Goal: Task Accomplishment & Management: Manage account settings

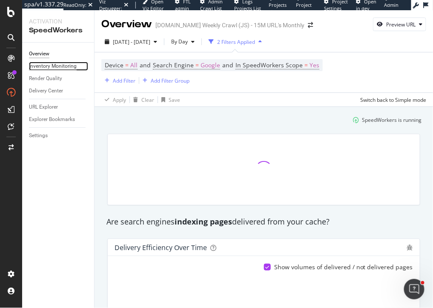
click at [43, 62] on div "Inventory Monitoring" at bounding box center [53, 66] width 48 height 9
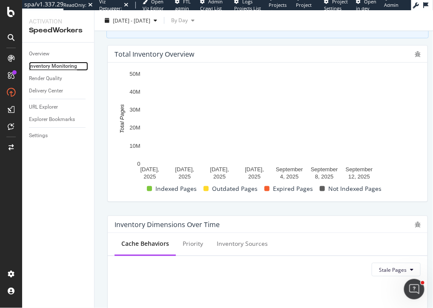
scroll to position [95, 0]
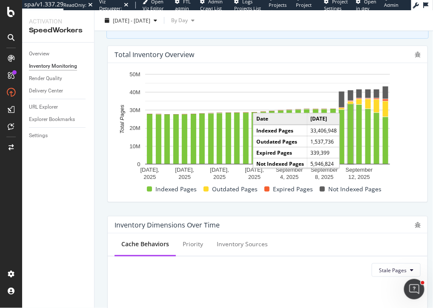
click at [430, 80] on div "Total Inventory Overview [DATE] [DATE] [DATE] [DATE] [DATE] [DATE] [DATE] 0 10M…" at bounding box center [267, 124] width 330 height 170
click at [339, 99] on rect "A chart." at bounding box center [342, 99] width 6 height 16
click at [297, 103] on rect "A chart." at bounding box center [267, 119] width 245 height 90
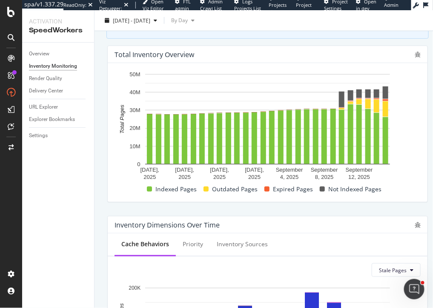
click at [342, 107] on rect "A chart." at bounding box center [342, 99] width 6 height 16
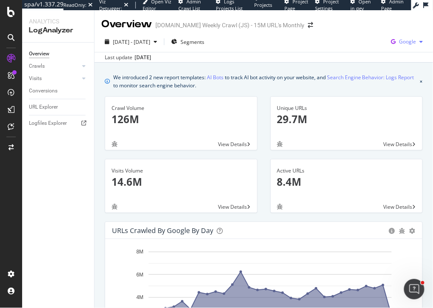
click at [403, 40] on span "Google" at bounding box center [407, 41] width 17 height 7
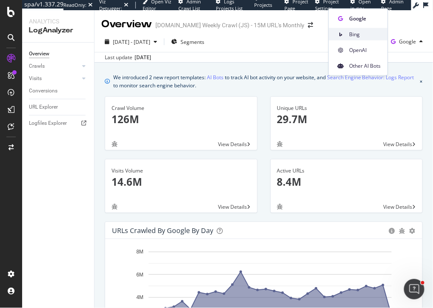
click at [360, 34] on span "Bing" at bounding box center [364, 34] width 31 height 8
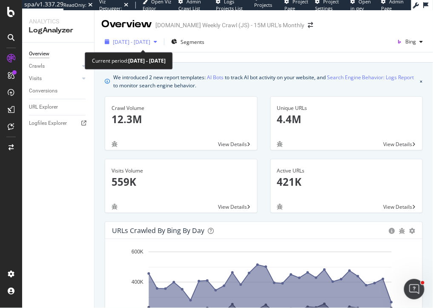
click at [133, 42] on span "2025 Aug. 17th - Sep. 15th" at bounding box center [131, 41] width 37 height 7
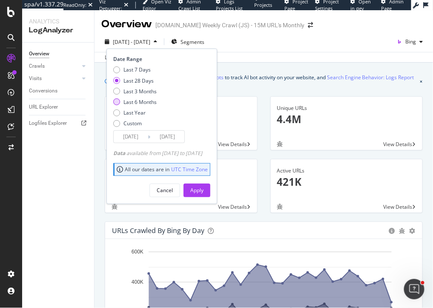
click at [140, 103] on div "Last 6 Months" at bounding box center [139, 101] width 33 height 7
type input "2025/03/16"
drag, startPoint x: 207, startPoint y: 187, endPoint x: 262, endPoint y: 22, distance: 173.6
click at [203, 187] on div "Apply" at bounding box center [196, 189] width 13 height 7
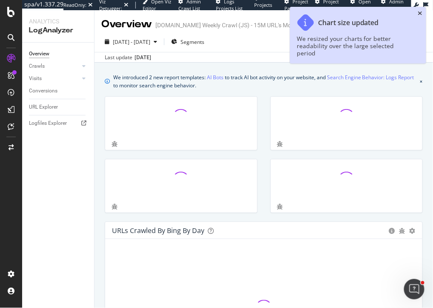
click at [420, 13] on icon "close toast" at bounding box center [420, 13] width 5 height 6
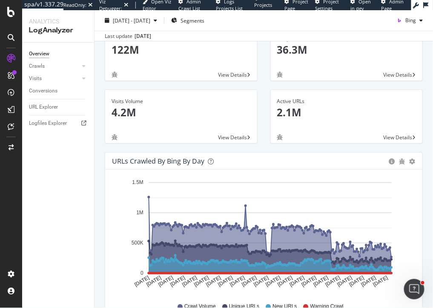
scroll to position [68, 0]
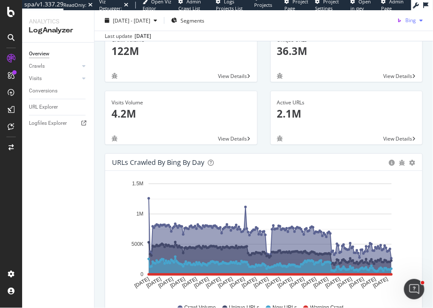
click at [401, 20] on icon "button" at bounding box center [399, 20] width 12 height 12
click at [396, 72] on div "OpenAI" at bounding box center [400, 69] width 59 height 12
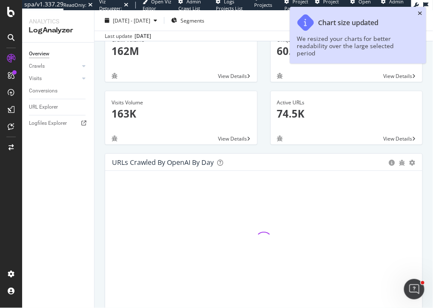
click at [420, 12] on icon "close toast" at bounding box center [420, 13] width 5 height 6
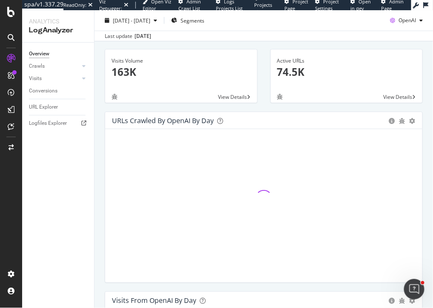
scroll to position [128, 0]
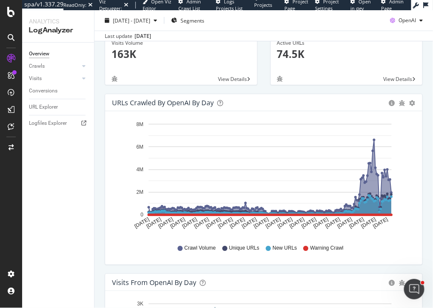
click at [357, 254] on div "Crawl Volume Unique URLs New URLs Warning Crawl" at bounding box center [263, 247] width 295 height 19
click at [429, 137] on div "URLs Crawled by OpenAI by day Area Table Hold CMD (⌘) while clicking to filter …" at bounding box center [263, 183] width 330 height 179
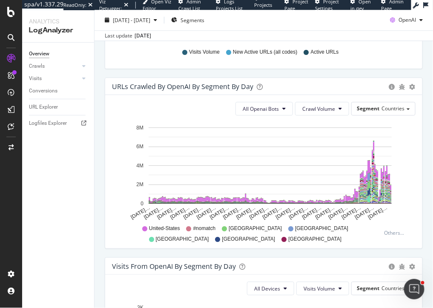
scroll to position [560, 0]
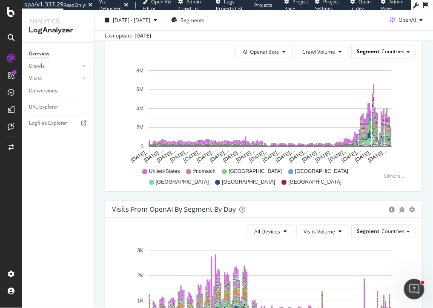
click at [377, 49] on span "Segment" at bounding box center [367, 51] width 23 height 7
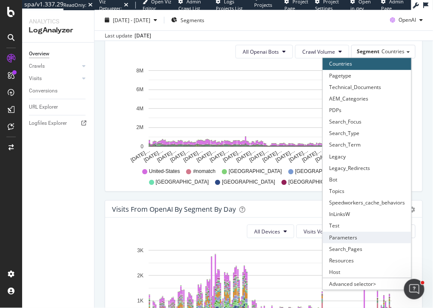
click at [361, 235] on div "Parameters" at bounding box center [366, 236] width 88 height 11
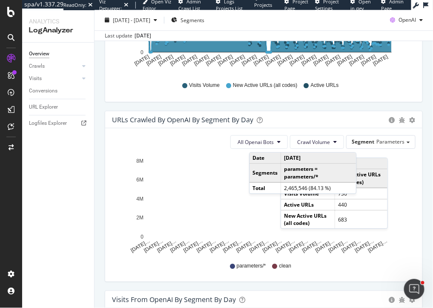
scroll to position [470, 0]
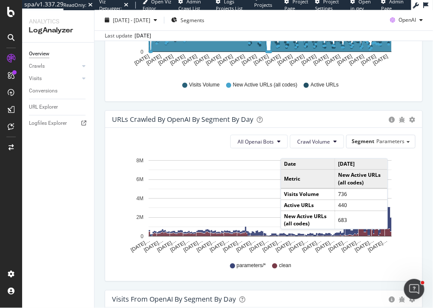
click at [420, 205] on div "All Openai Bots Crawl Volume Segment Parameters Hold CMD (⌘) while clicking to …" at bounding box center [263, 204] width 317 height 153
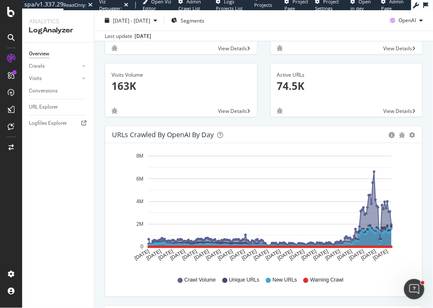
scroll to position [14, 0]
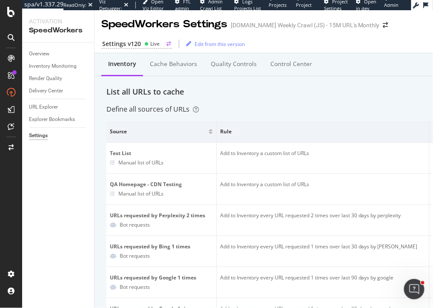
click at [124, 40] on div "Settings v120" at bounding box center [121, 44] width 39 height 9
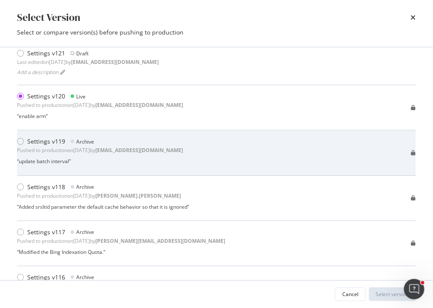
scroll to position [41, 0]
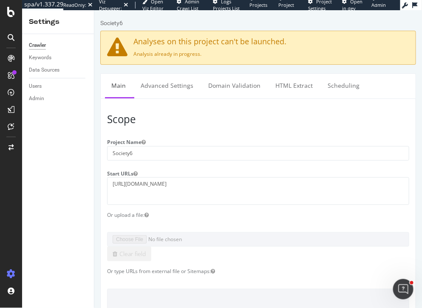
click at [61, 169] on div "Crawler Keywords Data Sources Users Admin" at bounding box center [58, 170] width 72 height 273
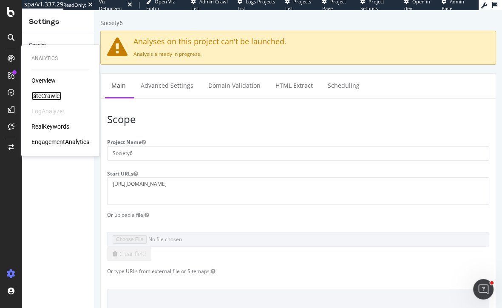
click at [48, 94] on div "SiteCrawler" at bounding box center [46, 95] width 30 height 9
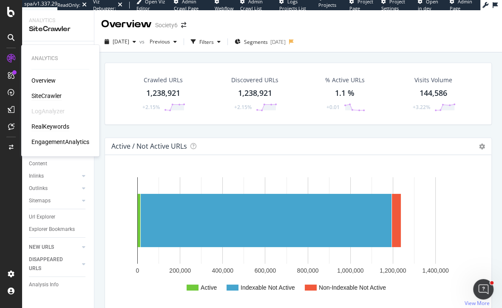
click at [44, 126] on div "RealKeywords" at bounding box center [50, 126] width 38 height 9
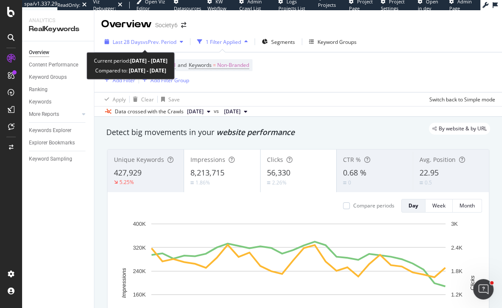
click at [155, 44] on span "vs Prev. Period" at bounding box center [160, 41] width 34 height 7
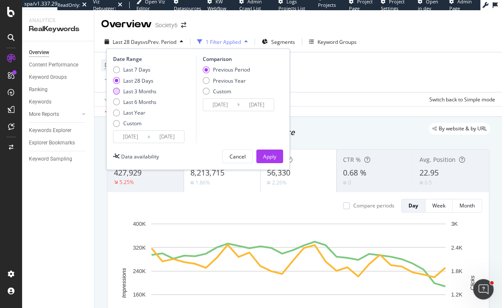
click at [151, 93] on div "Last 3 Months" at bounding box center [139, 91] width 33 height 7
type input "2025/06/14"
type input "2025/03/14"
type input "2025/06/13"
click at [274, 158] on div "Apply" at bounding box center [269, 156] width 13 height 7
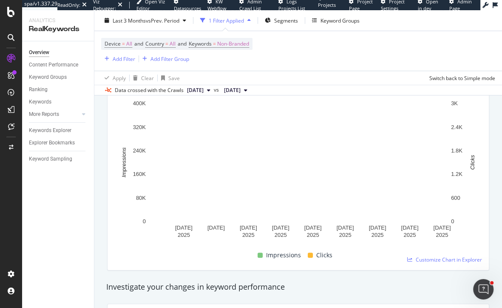
scroll to position [46, 0]
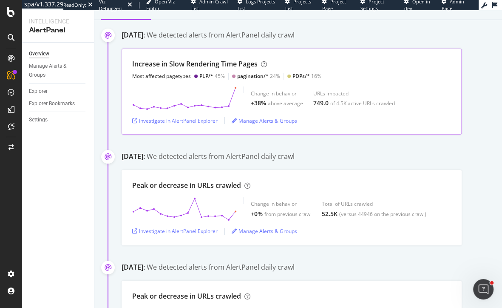
scroll to position [147, 0]
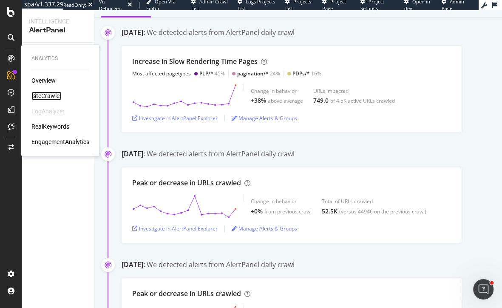
click at [51, 95] on div "SiteCrawler" at bounding box center [46, 95] width 30 height 9
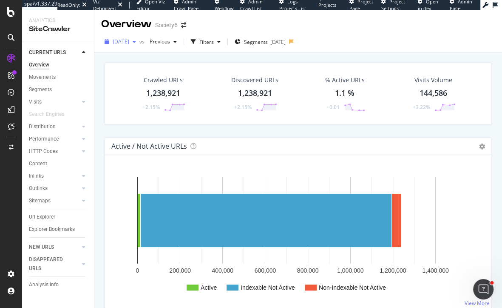
click at [129, 43] on span "[DATE]" at bounding box center [121, 41] width 17 height 7
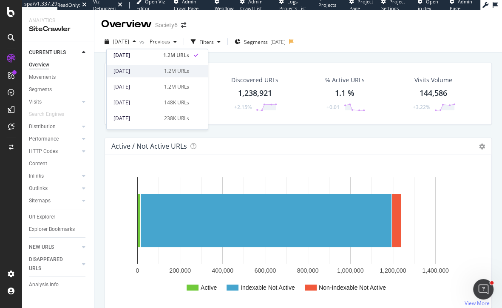
scroll to position [15, 0]
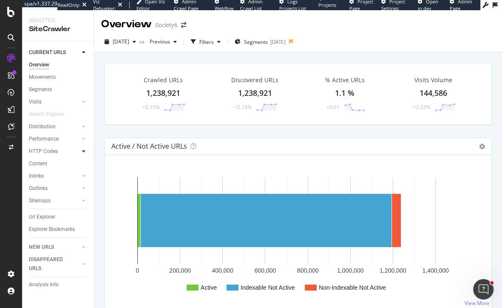
click at [83, 151] on icon at bounding box center [83, 150] width 3 height 5
click at [46, 189] on div "Insights" at bounding box center [42, 188] width 18 height 9
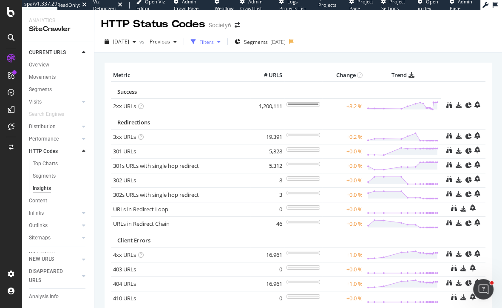
click at [214, 43] on div "Filters" at bounding box center [206, 41] width 14 height 7
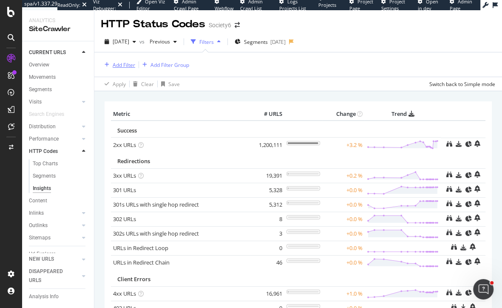
click at [120, 62] on div "Add Filter" at bounding box center [124, 64] width 23 height 7
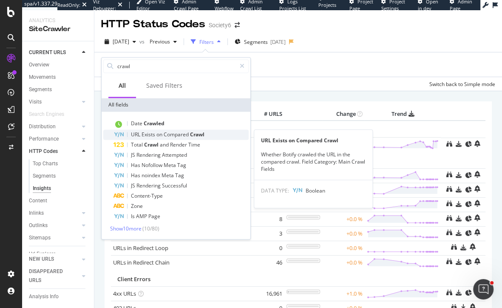
type input "crawl"
click at [161, 136] on span "on" at bounding box center [160, 134] width 7 height 7
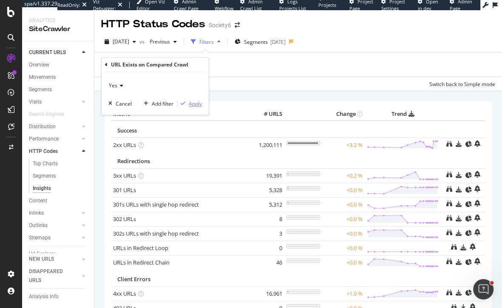
click at [194, 105] on div "Apply" at bounding box center [195, 103] width 13 height 7
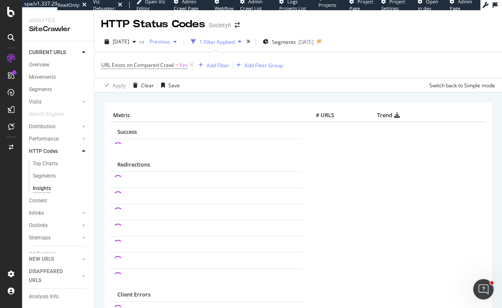
click at [170, 43] on span "Previous" at bounding box center [158, 41] width 24 height 7
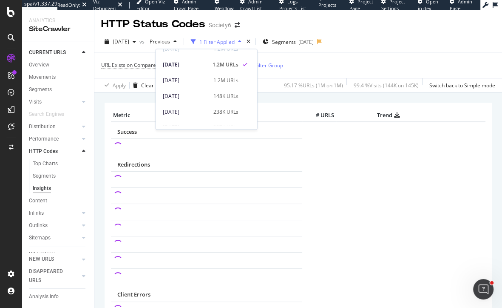
scroll to position [23, 0]
click at [218, 114] on div "238K URLs" at bounding box center [226, 112] width 25 height 8
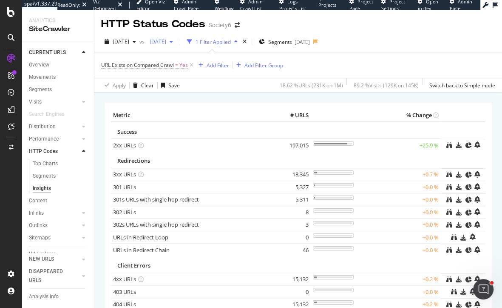
click at [166, 44] on span "2025 Aug. 9th" at bounding box center [156, 41] width 20 height 7
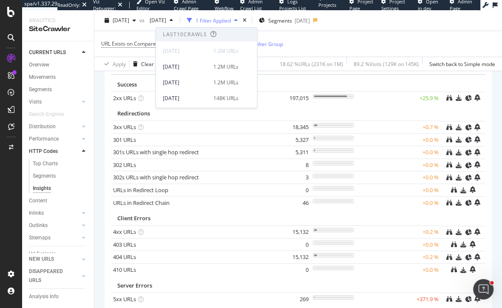
scroll to position [108, 0]
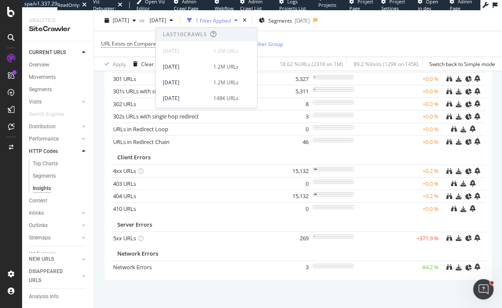
click at [99, 134] on div "× Metric # URLS % Change Success 2xx URLs × Close Chart - API Requests List Are…" at bounding box center [298, 132] width 408 height 297
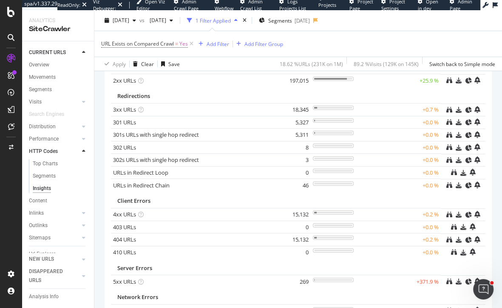
scroll to position [0, 0]
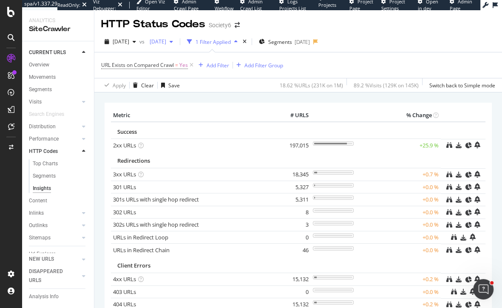
click at [166, 41] on span "2025 Aug. 9th" at bounding box center [156, 41] width 20 height 7
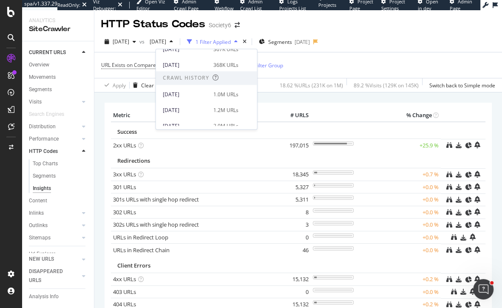
scroll to position [153, 0]
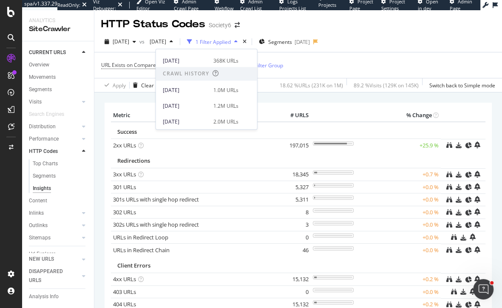
click at [205, 104] on div "2025 Jun. 21st" at bounding box center [186, 106] width 46 height 8
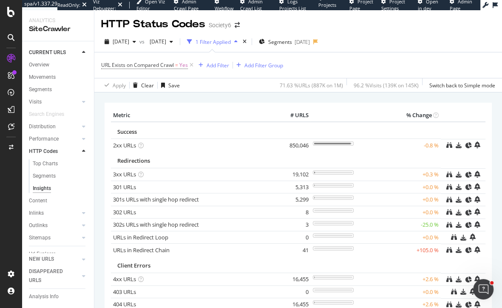
click at [107, 123] on div "Metric # URLS % Change Success 2xx URLs × Close Chart - API Requests List Area …" at bounding box center [298, 245] width 387 height 285
click at [110, 95] on div "× Metric # URLS % Change Success 2xx URLs × Close Chart - API Requests List Are…" at bounding box center [298, 240] width 408 height 297
click at [129, 41] on span "2025 Sep. 6th" at bounding box center [121, 41] width 17 height 7
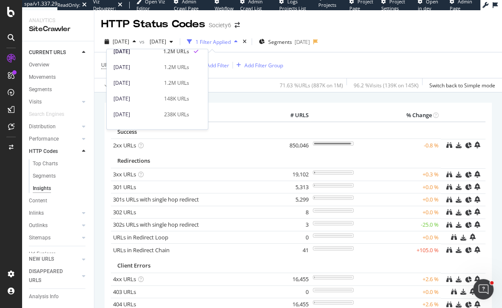
scroll to position [22, 0]
click at [182, 92] on div "2025 Aug. 16th 148K URLs" at bounding box center [157, 97] width 101 height 12
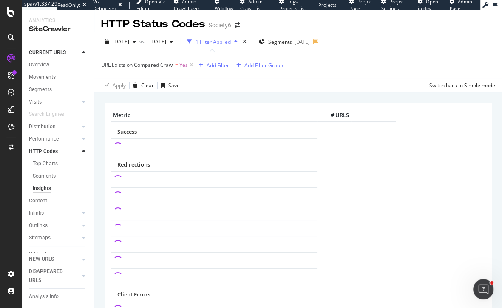
drag, startPoint x: 193, startPoint y: 64, endPoint x: 147, endPoint y: 190, distance: 134.4
click at [193, 64] on icon at bounding box center [191, 65] width 7 height 9
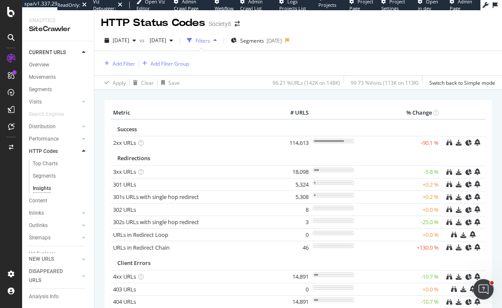
scroll to position [2, 0]
click at [129, 43] on span "2025 Aug. 16th" at bounding box center [121, 39] width 17 height 7
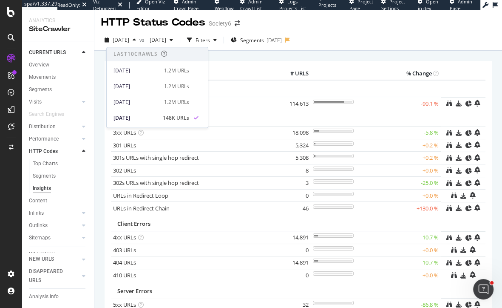
click at [334, 63] on div "Metric # URLS % Change Success 2xx URLs × Close Chart - API Requests List Area …" at bounding box center [298, 203] width 387 height 285
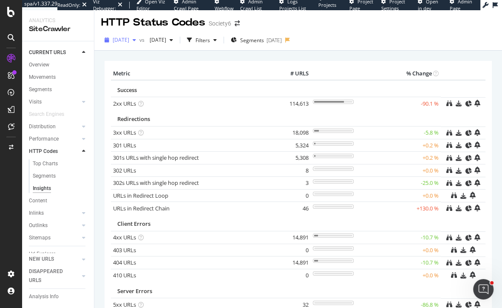
click at [129, 38] on span "2025 Aug. 16th" at bounding box center [121, 39] width 17 height 7
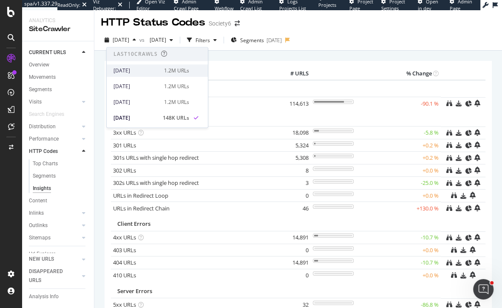
click at [165, 74] on div "1.2M URLs" at bounding box center [176, 71] width 25 height 8
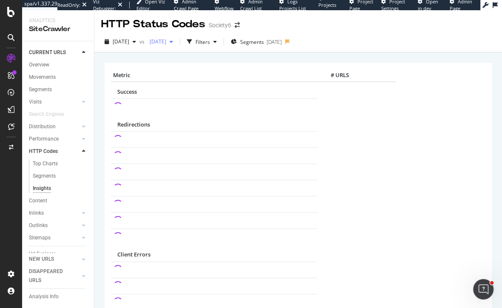
click at [166, 40] on span "2025 Jun. 21st" at bounding box center [156, 41] width 20 height 7
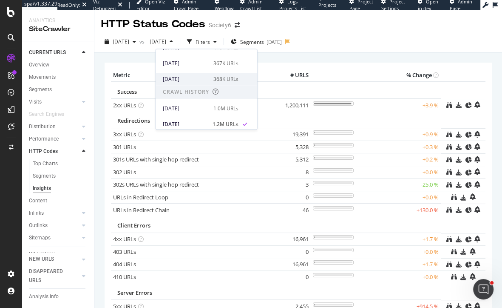
scroll to position [131, 0]
click at [191, 82] on div "2025 Jul. 19th" at bounding box center [186, 83] width 46 height 8
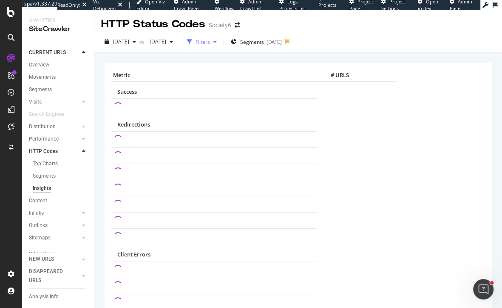
click at [210, 42] on div "Filters" at bounding box center [203, 41] width 14 height 7
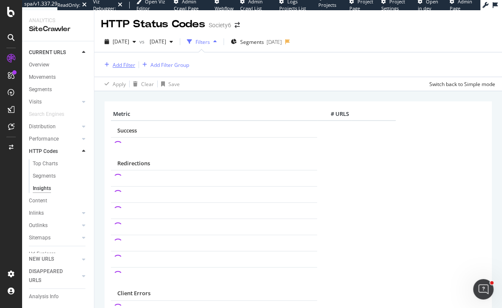
click at [116, 64] on div "Add Filter" at bounding box center [124, 64] width 23 height 7
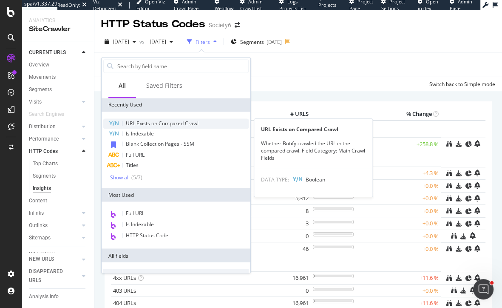
click at [140, 125] on span "URL Exists on Compared Crawl" at bounding box center [162, 123] width 73 height 7
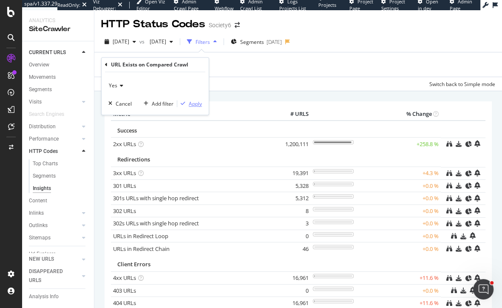
click at [199, 102] on div "Apply" at bounding box center [195, 103] width 13 height 7
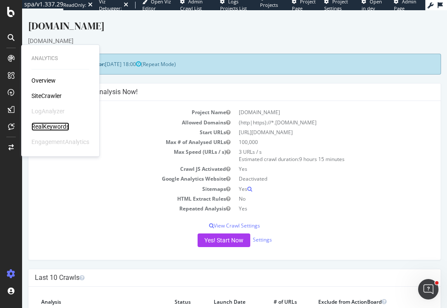
click at [38, 123] on div "RealKeywords" at bounding box center [50, 126] width 38 height 9
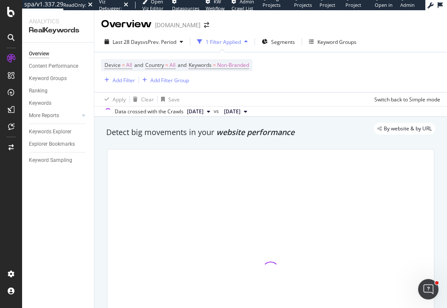
click at [324, 43] on div "Keyword Groups" at bounding box center [337, 41] width 39 height 7
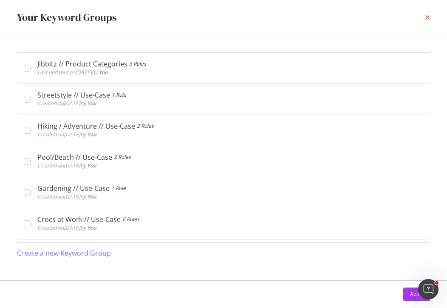
click at [429, 18] on icon "times" at bounding box center [427, 17] width 5 height 7
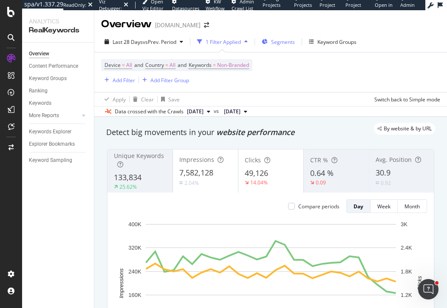
click at [276, 45] on span "Segments" at bounding box center [283, 41] width 24 height 7
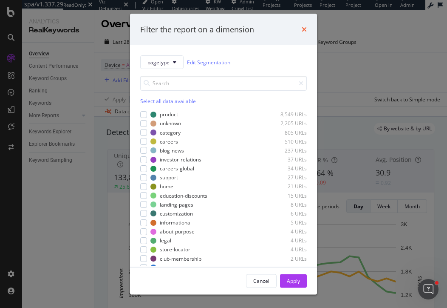
click at [303, 32] on icon "times" at bounding box center [304, 29] width 5 height 7
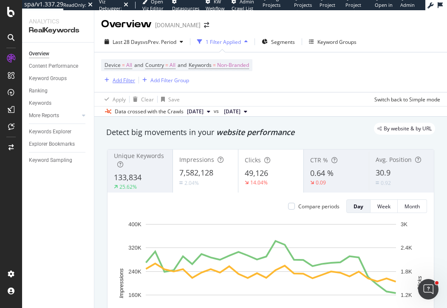
click at [127, 76] on div "Add Filter" at bounding box center [118, 79] width 34 height 9
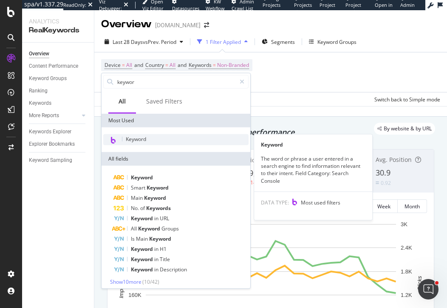
type input "keywor"
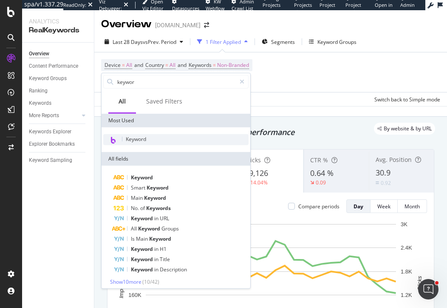
click at [134, 140] on span "Keyword" at bounding box center [136, 138] width 20 height 7
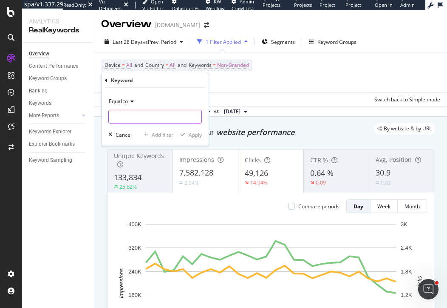
click at [133, 114] on input "text" at bounding box center [155, 117] width 93 height 14
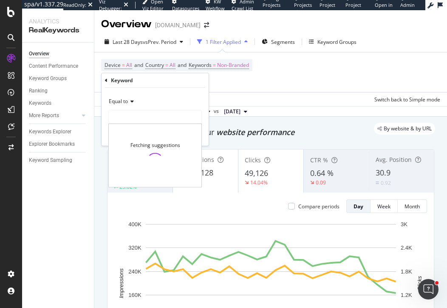
click at [122, 102] on span "Equal to" at bounding box center [118, 100] width 19 height 7
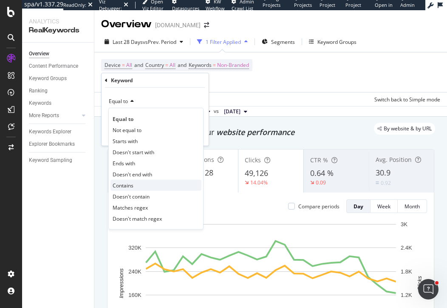
click at [123, 188] on span "Contains" at bounding box center [123, 184] width 21 height 7
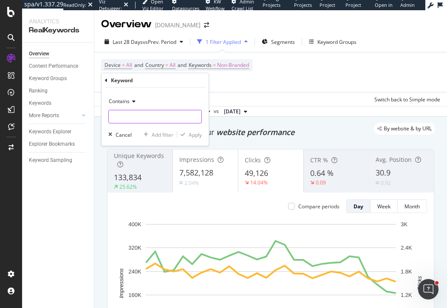
click at [125, 114] on input "text" at bounding box center [155, 117] width 93 height 14
type input "cozz"
click at [193, 132] on div "Apply" at bounding box center [195, 134] width 13 height 7
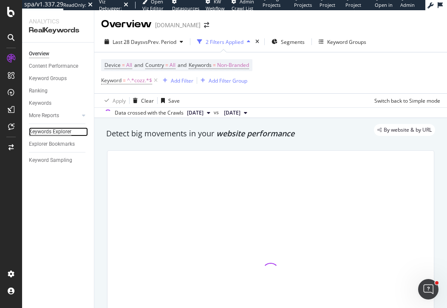
click at [54, 132] on div "Keywords Explorer" at bounding box center [50, 131] width 43 height 9
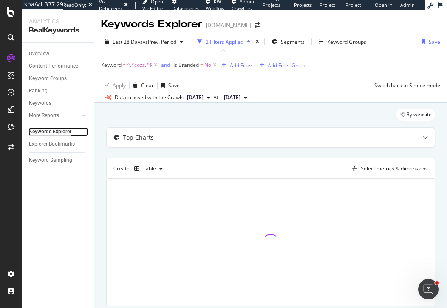
scroll to position [28, 0]
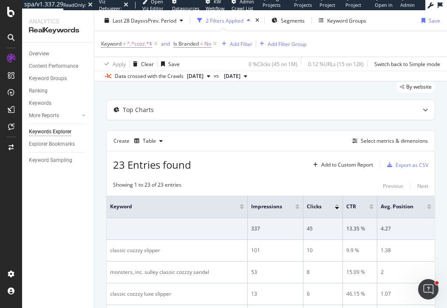
click at [370, 134] on div "Create Table Select metrics & dimensions" at bounding box center [270, 140] width 329 height 20
click at [370, 142] on div "Select metrics & dimensions" at bounding box center [394, 140] width 67 height 7
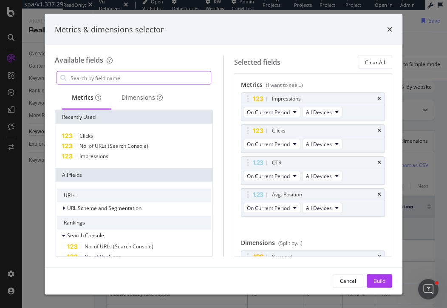
click at [131, 76] on input "modal" at bounding box center [140, 77] width 141 height 13
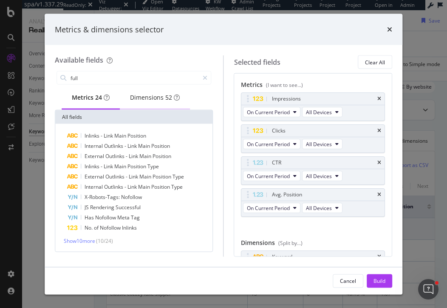
click at [146, 102] on div "Dimensions 52" at bounding box center [155, 97] width 50 height 9
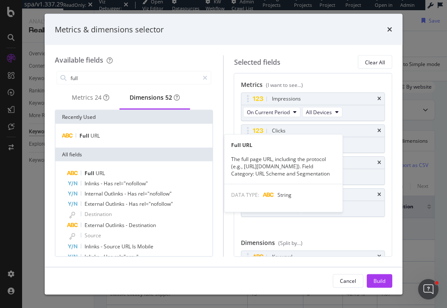
drag, startPoint x: 107, startPoint y: 139, endPoint x: 100, endPoint y: 69, distance: 70.1
click at [107, 139] on div "Full URL" at bounding box center [134, 136] width 154 height 10
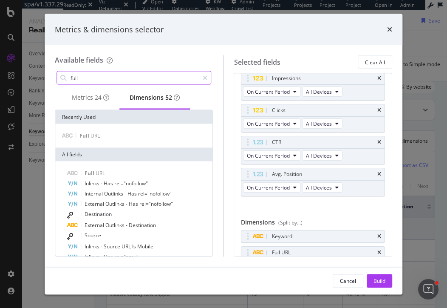
scroll to position [22, 0]
click at [98, 80] on input "full" at bounding box center [134, 77] width 129 height 13
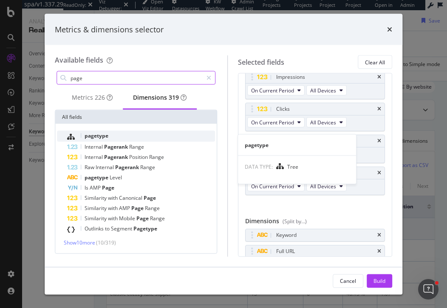
type input "page"
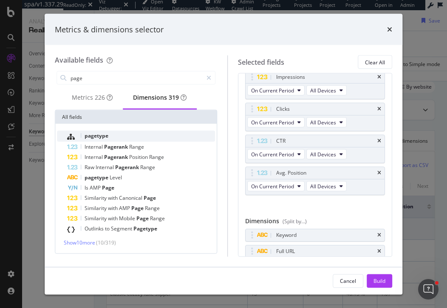
click at [104, 139] on span "pagetype" at bounding box center [97, 135] width 24 height 7
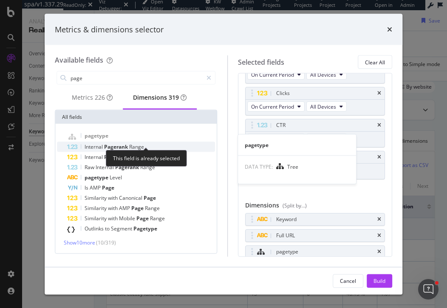
scroll to position [38, 0]
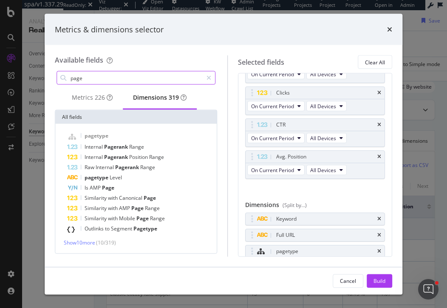
drag, startPoint x: 90, startPoint y: 75, endPoint x: 61, endPoint y: 75, distance: 28.9
click at [61, 75] on div "page" at bounding box center [136, 78] width 159 height 14
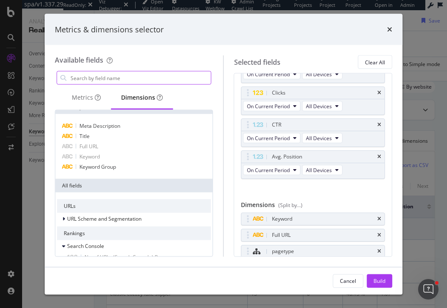
scroll to position [12, 0]
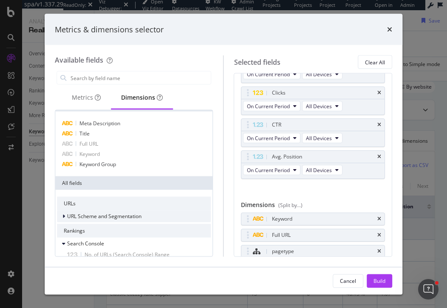
click at [103, 215] on span "URL Scheme and Segmentation" at bounding box center [104, 215] width 74 height 7
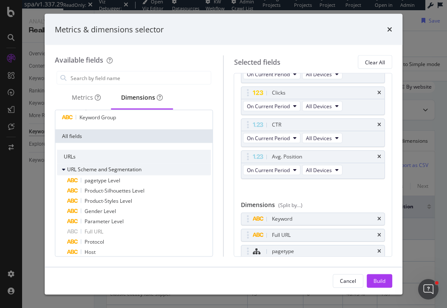
scroll to position [62, 0]
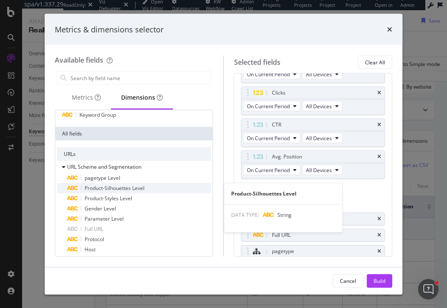
click at [125, 188] on span "Product-Silhouettes Level" at bounding box center [115, 187] width 60 height 7
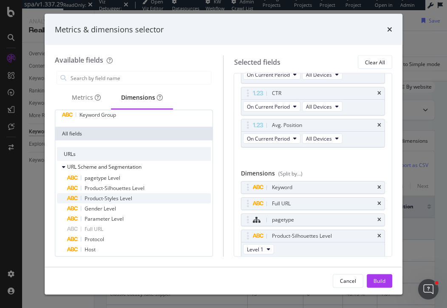
click at [124, 199] on span "Product-Styles Level" at bounding box center [109, 197] width 48 height 7
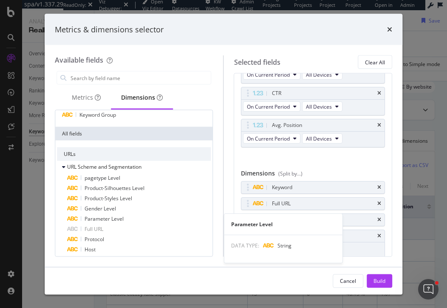
scroll to position [101, 0]
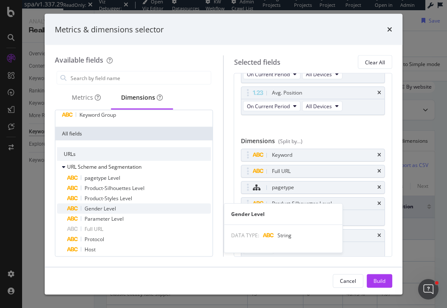
click at [137, 208] on div "Gender Level" at bounding box center [139, 208] width 144 height 10
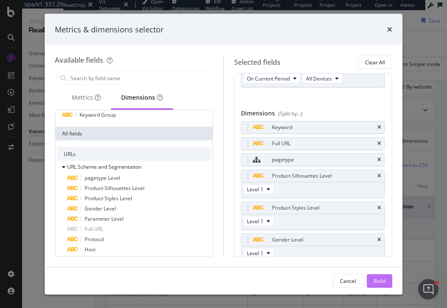
scroll to position [133, 0]
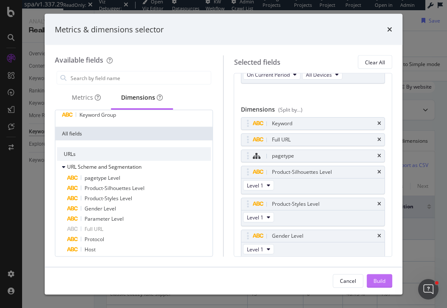
click at [379, 282] on div "Build" at bounding box center [380, 279] width 12 height 7
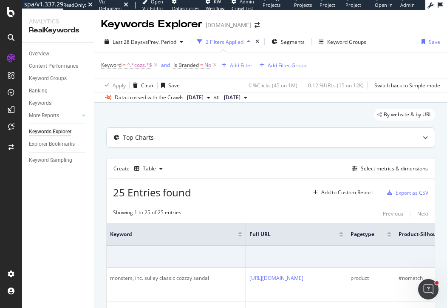
click at [141, 142] on div "Top Charts" at bounding box center [271, 138] width 328 height 20
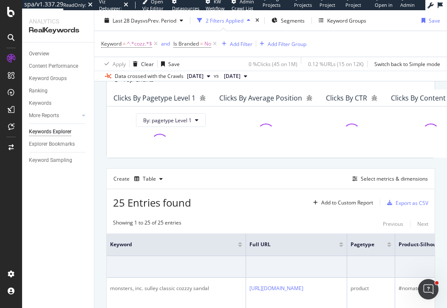
scroll to position [53, 0]
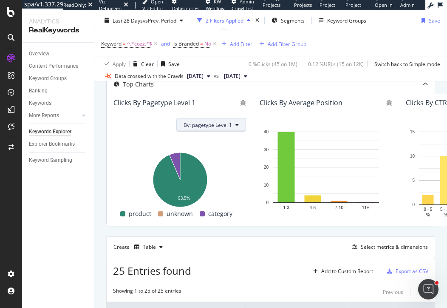
click at [214, 131] on button "By: pagetype Level 1" at bounding box center [212, 125] width 70 height 14
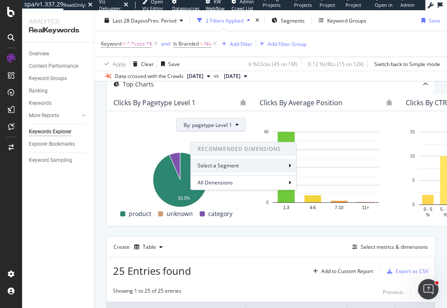
click at [214, 165] on div "Select a Segment" at bounding box center [219, 165] width 43 height 7
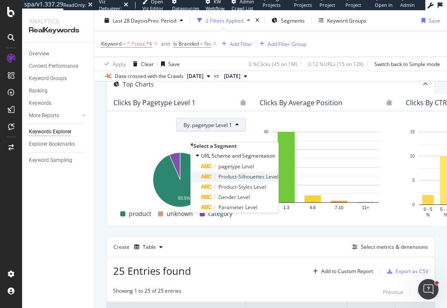
click at [225, 180] on span "Product-Silhouettes Level" at bounding box center [249, 176] width 60 height 7
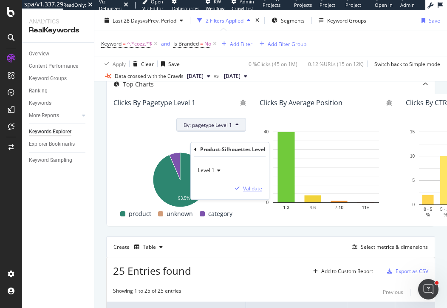
click at [262, 185] on div "Validate" at bounding box center [252, 188] width 19 height 7
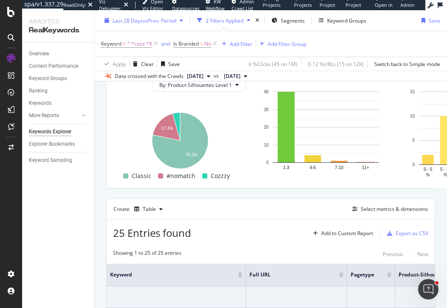
scroll to position [0, 0]
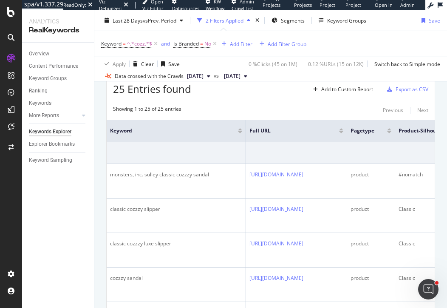
scroll to position [179, 0]
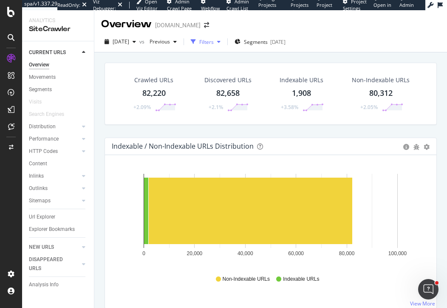
click at [214, 43] on div "Filters" at bounding box center [206, 41] width 14 height 7
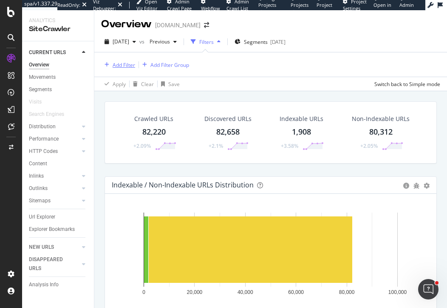
click at [119, 65] on div "Add Filter" at bounding box center [124, 64] width 23 height 7
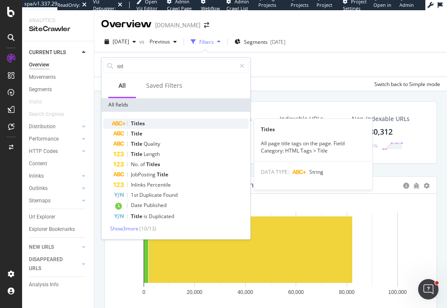
type input "titl"
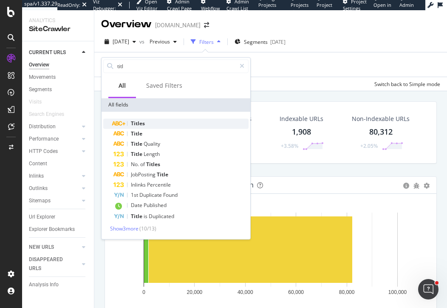
click at [139, 123] on span "Titles" at bounding box center [138, 123] width 14 height 7
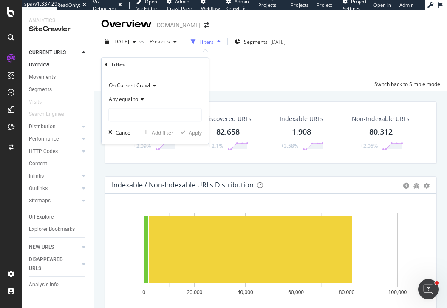
click at [122, 94] on div "Any equal to" at bounding box center [155, 100] width 94 height 14
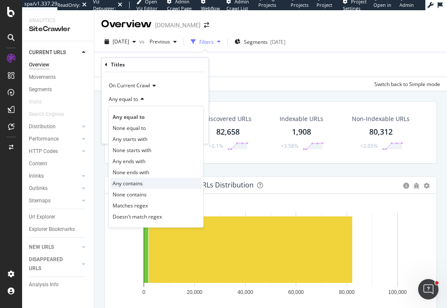
click at [128, 183] on span "Any contains" at bounding box center [128, 182] width 30 height 7
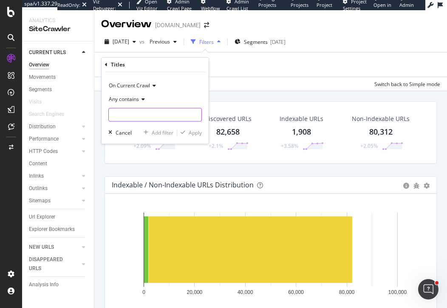
click at [129, 109] on input "text" at bounding box center [155, 115] width 93 height 14
type input "sold out"
click at [197, 133] on div "Apply" at bounding box center [195, 132] width 13 height 7
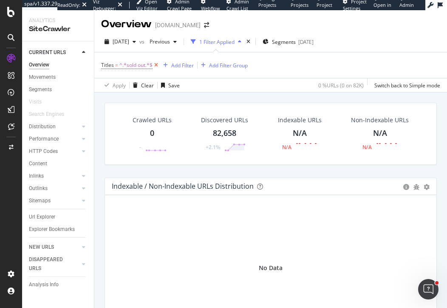
click at [157, 65] on icon at bounding box center [156, 65] width 7 height 9
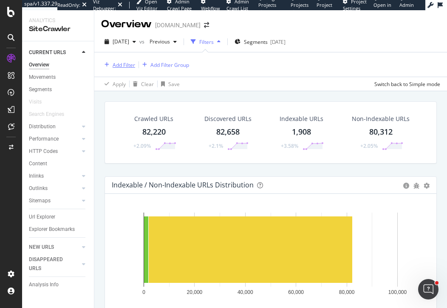
click at [132, 63] on div "Add Filter" at bounding box center [124, 64] width 23 height 7
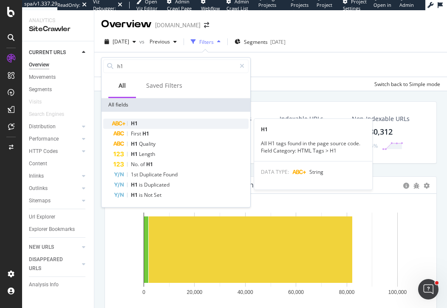
type input "h1"
click at [139, 125] on div "H1" at bounding box center [181, 123] width 135 height 10
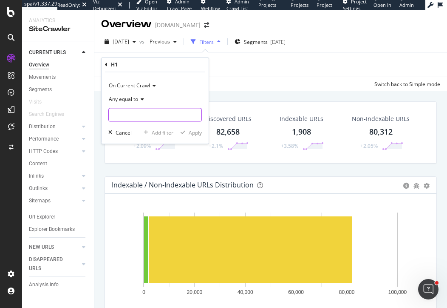
click at [139, 112] on input "text" at bounding box center [155, 115] width 93 height 14
type input "sold"
click at [196, 134] on div "Apply" at bounding box center [195, 132] width 13 height 7
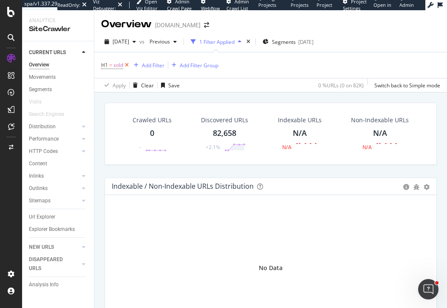
click at [127, 65] on icon at bounding box center [126, 65] width 7 height 9
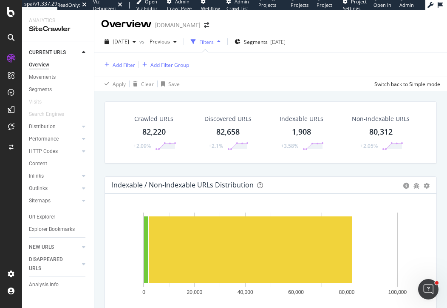
click at [276, 34] on div "[DATE] vs Previous Filters Segments [DATE] Add Filter Add Filter Group Apply Cl…" at bounding box center [270, 61] width 353 height 60
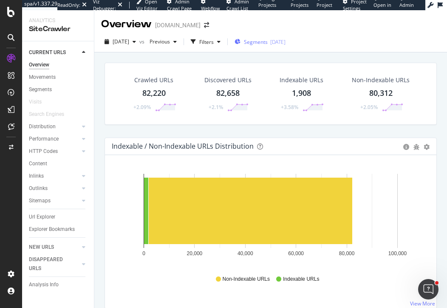
click at [268, 43] on span "Segments" at bounding box center [256, 41] width 24 height 7
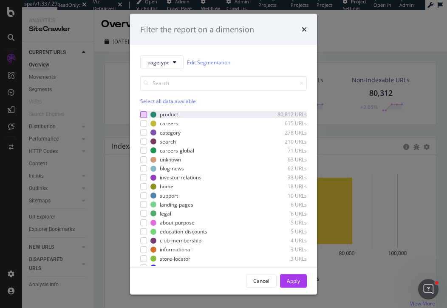
click at [144, 112] on div "modal" at bounding box center [143, 114] width 7 height 7
drag, startPoint x: 295, startPoint y: 283, endPoint x: 182, endPoint y: 11, distance: 294.5
click at [295, 283] on div "Apply" at bounding box center [293, 279] width 13 height 7
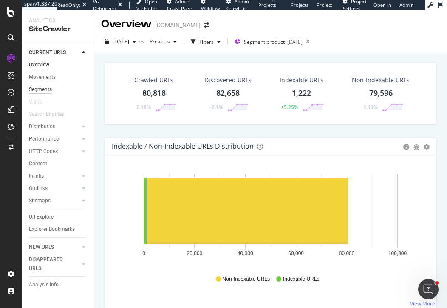
click at [46, 92] on div "Segments" at bounding box center [40, 89] width 23 height 9
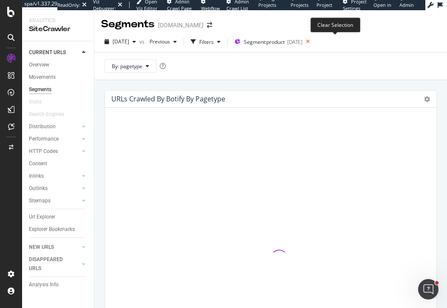
click at [313, 42] on icon at bounding box center [308, 42] width 11 height 12
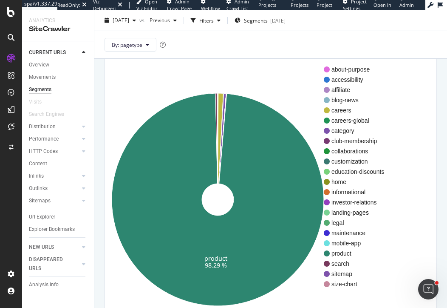
scroll to position [63, 0]
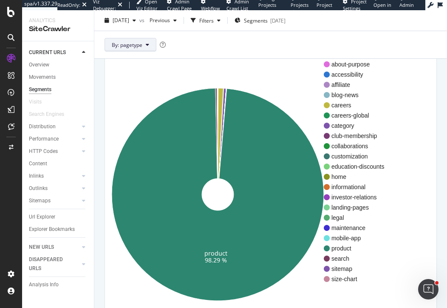
click at [137, 41] on span "By: pagetype" at bounding box center [127, 44] width 31 height 7
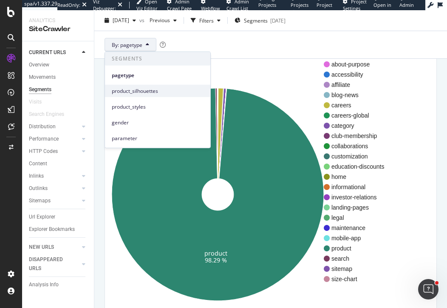
click at [135, 93] on span "product_silhouettes" at bounding box center [158, 91] width 92 height 8
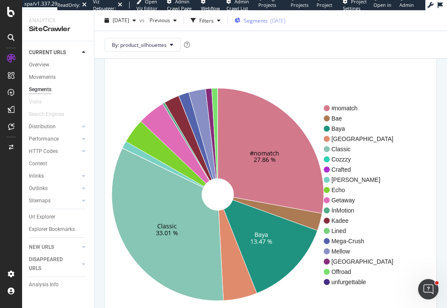
click at [268, 20] on span "Segments" at bounding box center [256, 20] width 24 height 7
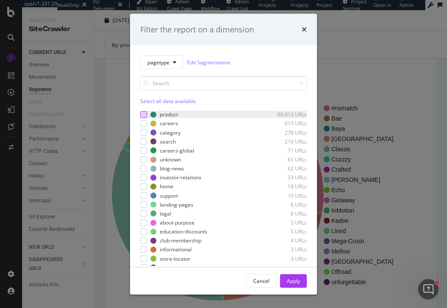
click at [145, 114] on div "modal" at bounding box center [143, 114] width 7 height 7
click at [296, 279] on div "Apply" at bounding box center [293, 279] width 13 height 7
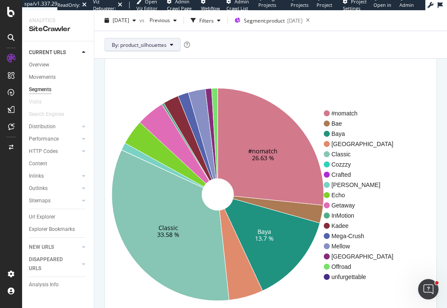
click at [149, 44] on span "By: product_silhouettes" at bounding box center [139, 44] width 55 height 7
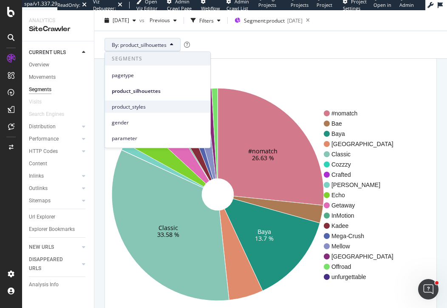
click at [139, 107] on span "product_styles" at bounding box center [158, 107] width 92 height 8
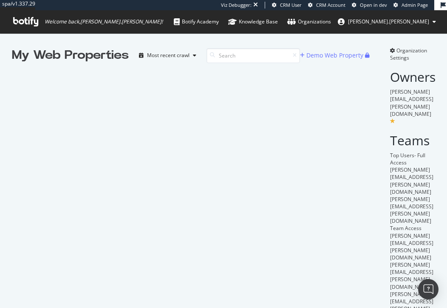
scroll to position [308, 447]
click at [23, 23] on icon at bounding box center [25, 21] width 25 height 9
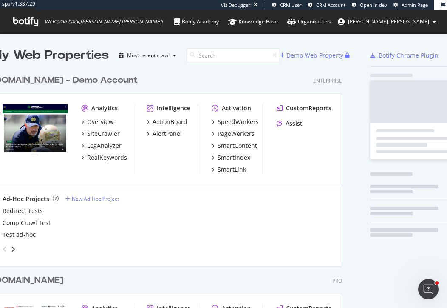
scroll to position [858, 357]
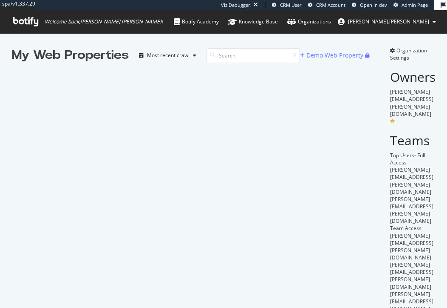
scroll to position [308, 447]
click at [28, 26] on icon at bounding box center [25, 21] width 25 height 9
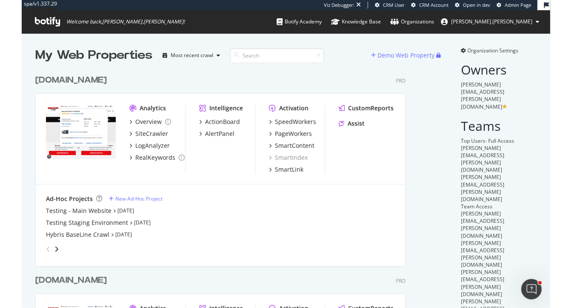
scroll to position [361, 438]
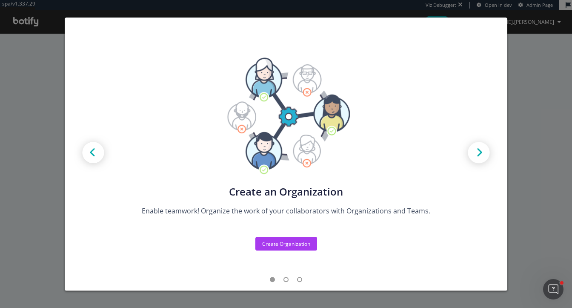
click at [547, 92] on div "Create new Projects for your Teams Create the exact model that matches your Org…" at bounding box center [286, 154] width 572 height 308
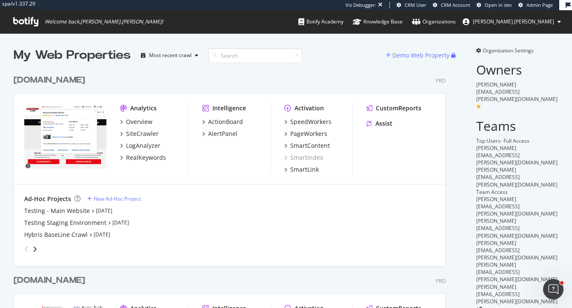
click at [494, 255] on div "Organization Settings Owners [PERSON_NAME][EMAIL_ADDRESS][PERSON_NAME][DOMAIN_N…" at bounding box center [512, 236] width 92 height 378
click at [515, 195] on span "[PERSON_NAME][EMAIL_ADDRESS][PERSON_NAME][DOMAIN_NAME]" at bounding box center [516, 206] width 81 height 22
